Goal: Complete application form

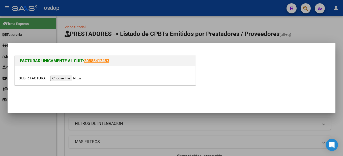
click at [77, 80] on input "file" at bounding box center [51, 77] width 64 height 5
click at [73, 79] on input "file" at bounding box center [51, 77] width 64 height 5
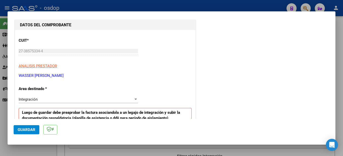
scroll to position [101, 0]
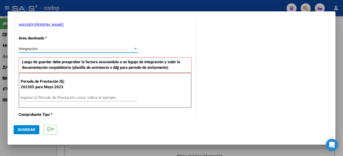
click at [135, 48] on div at bounding box center [136, 48] width 3 height 1
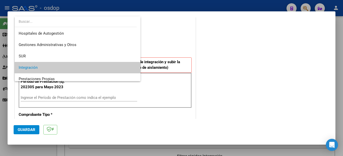
scroll to position [19, 0]
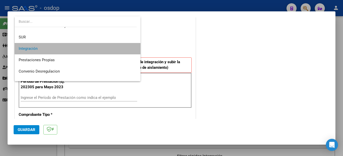
click at [83, 51] on span "Integración" at bounding box center [78, 48] width 118 height 11
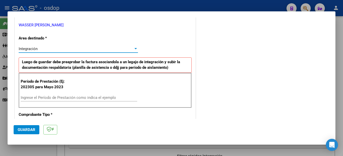
scroll to position [126, 0]
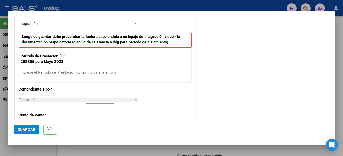
click at [42, 69] on div "Ingrese el Período de Prestación como indica el ejemplo" at bounding box center [79, 72] width 117 height 8
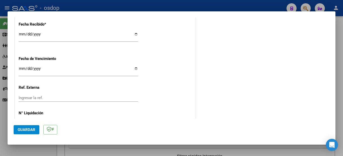
scroll to position [372, 0]
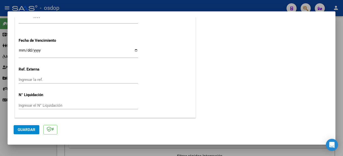
type input "202507"
click at [27, 130] on span "Guardar" at bounding box center [27, 129] width 18 height 5
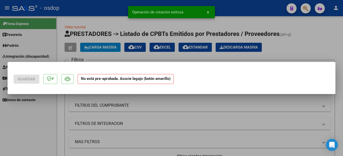
scroll to position [0, 0]
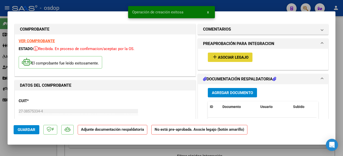
click at [240, 55] on span "Asociar Legajo" at bounding box center [233, 57] width 31 height 5
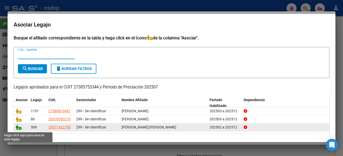
click at [20, 129] on icon at bounding box center [19, 127] width 6 height 6
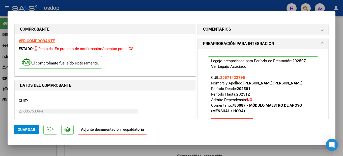
scroll to position [76, 0]
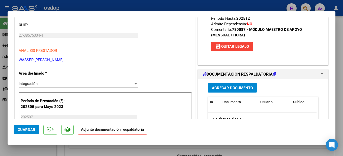
click at [230, 90] on span "Agregar Documento" at bounding box center [232, 88] width 41 height 5
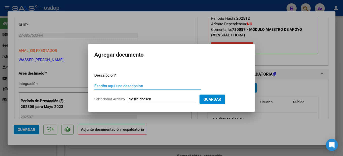
click at [116, 86] on input "Escriba aquí una descripcion" at bounding box center [147, 86] width 107 height 5
type input "Planilla de asistencia [PERSON_NAME], prestación modulo maestra de apoyo."
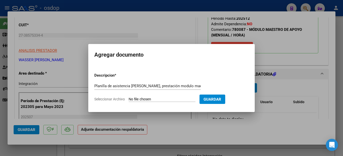
click at [171, 96] on form "Descripcion * Planilla de asistencia [PERSON_NAME], prestación modulo maestra d…" at bounding box center [171, 87] width 154 height 37
click at [169, 97] on input "Seleccionar Archivo" at bounding box center [162, 99] width 67 height 5
click at [165, 97] on input "Seleccionar Archivo" at bounding box center [162, 99] width 67 height 5
type input "C:\fakepath\Planilla de asistencia [PERSON_NAME].jpg"
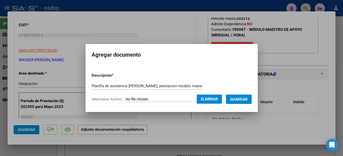
click at [240, 99] on span "Guardar" at bounding box center [239, 99] width 18 height 5
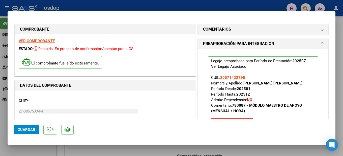
click at [340, 18] on div at bounding box center [171, 78] width 343 height 156
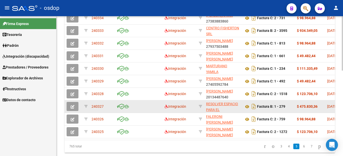
scroll to position [219, 0]
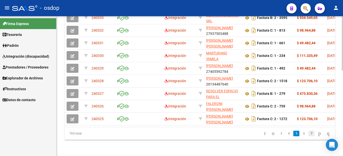
click at [309, 132] on link "7" at bounding box center [312, 134] width 6 height 6
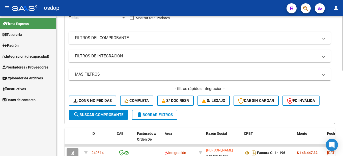
scroll to position [0, 0]
